Goal: Task Accomplishment & Management: Use online tool/utility

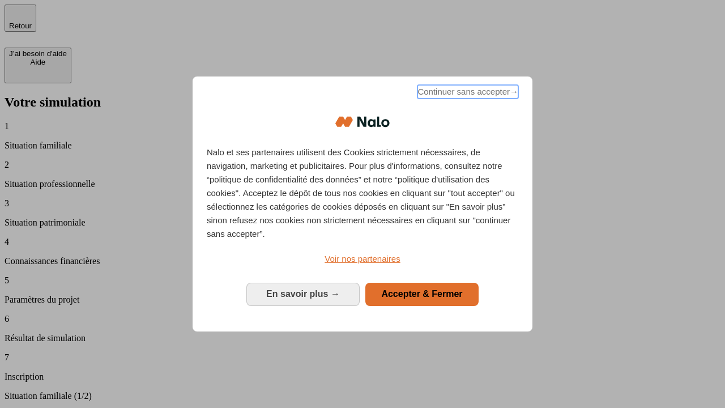
click at [467, 94] on span "Continuer sans accepter →" at bounding box center [468, 92] width 101 height 14
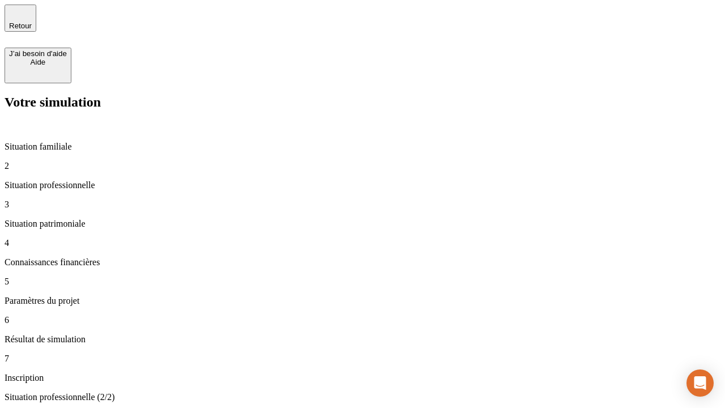
type input "30 000"
type input "1 000"
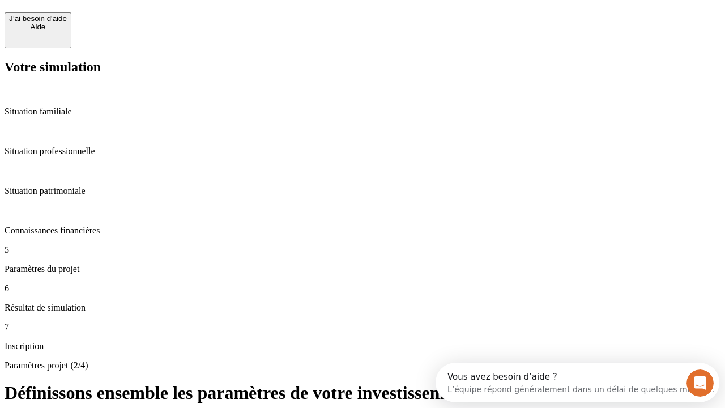
scroll to position [22, 0]
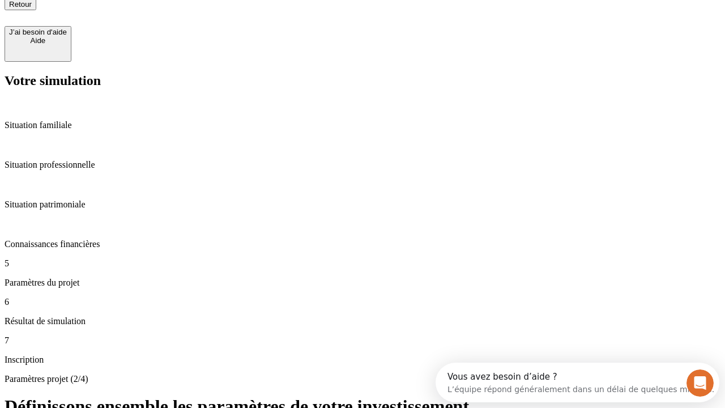
type input "40"
type input "200 000"
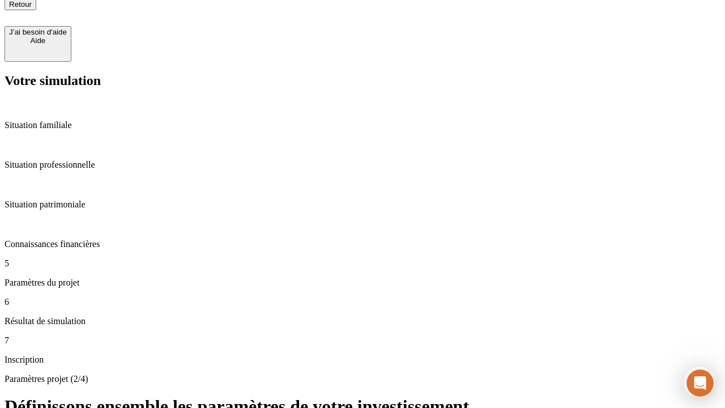
type input "640"
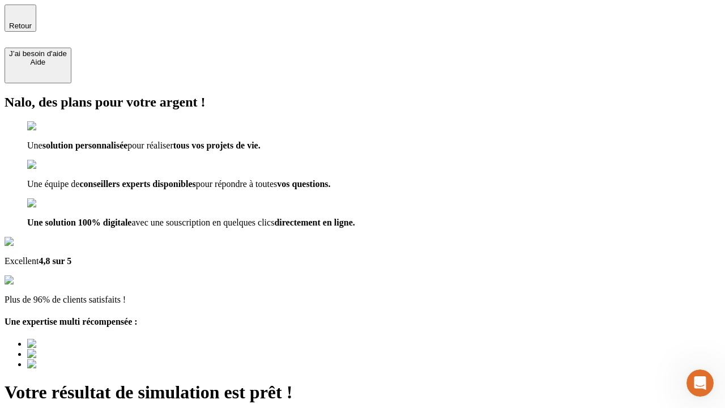
type input "[EMAIL_ADDRESS][DOMAIN_NAME]"
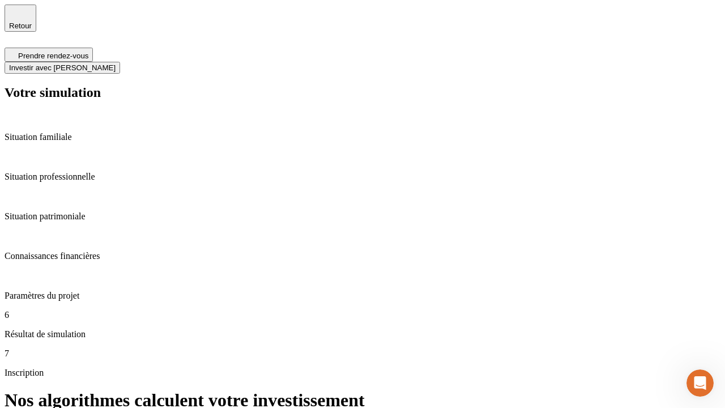
scroll to position [5, 0]
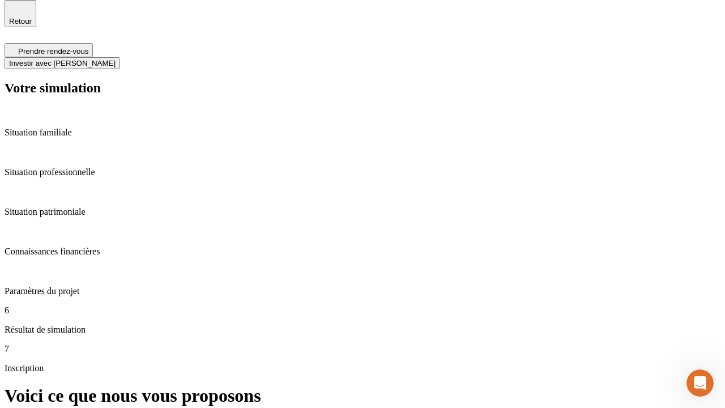
click at [116, 59] on span "Investir avec [PERSON_NAME]" at bounding box center [62, 63] width 107 height 9
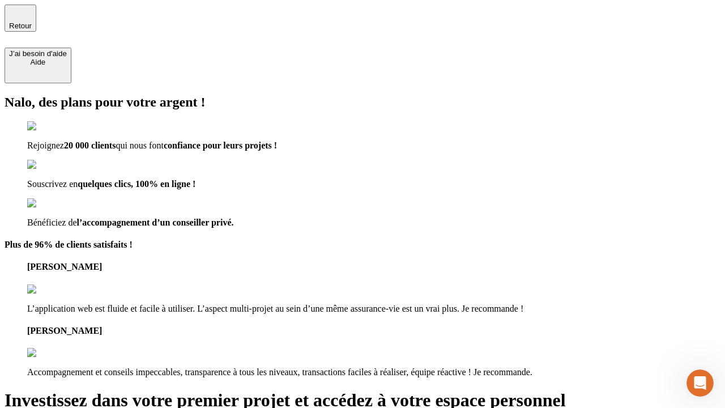
type input "[EMAIL_ADDRESS][DOMAIN_NAME]"
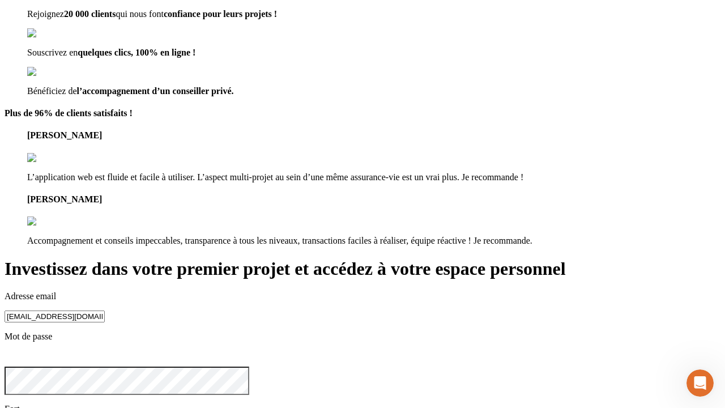
scroll to position [35, 0]
